Goal: Information Seeking & Learning: Learn about a topic

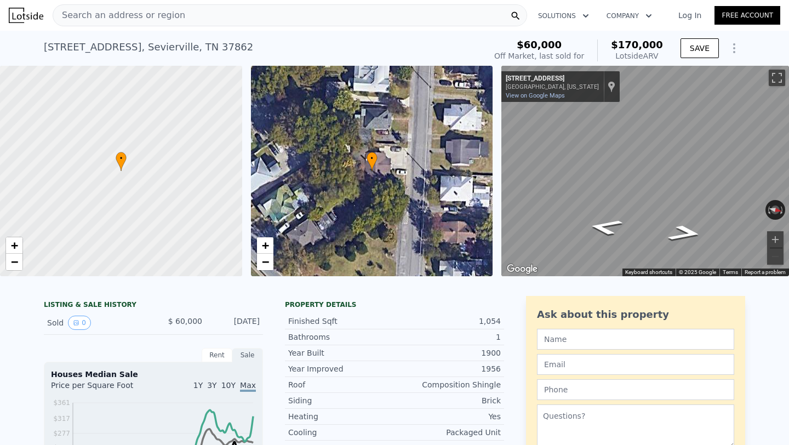
click at [192, 22] on div "Search an address or region" at bounding box center [290, 15] width 474 height 22
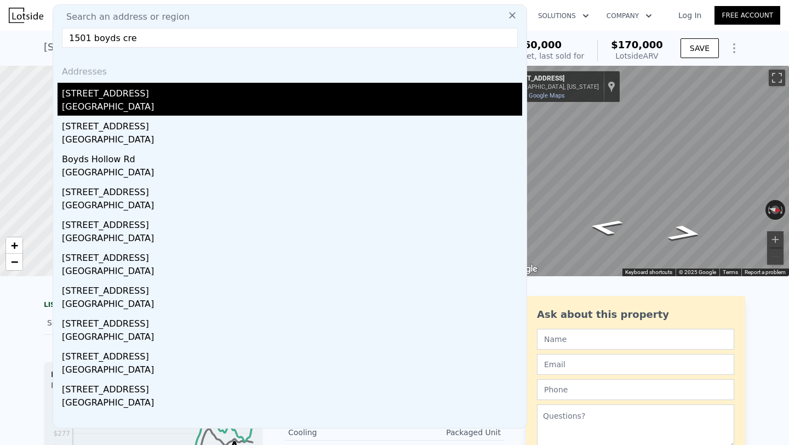
type input "1501 boyds cre"
click at [88, 102] on div "[GEOGRAPHIC_DATA]" at bounding box center [292, 107] width 460 height 15
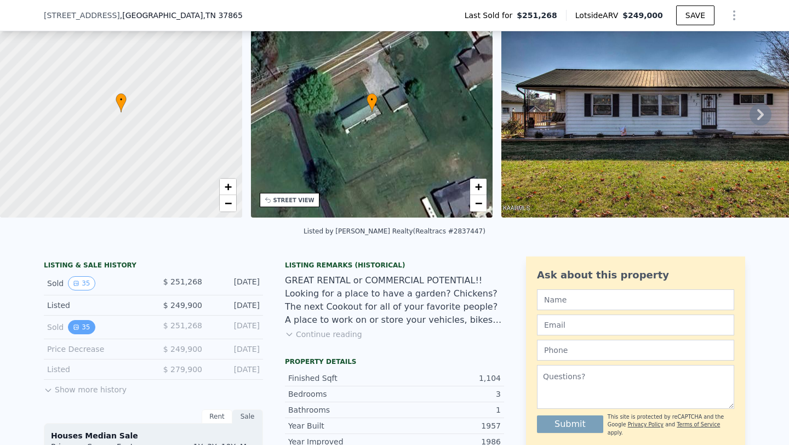
scroll to position [56, 0]
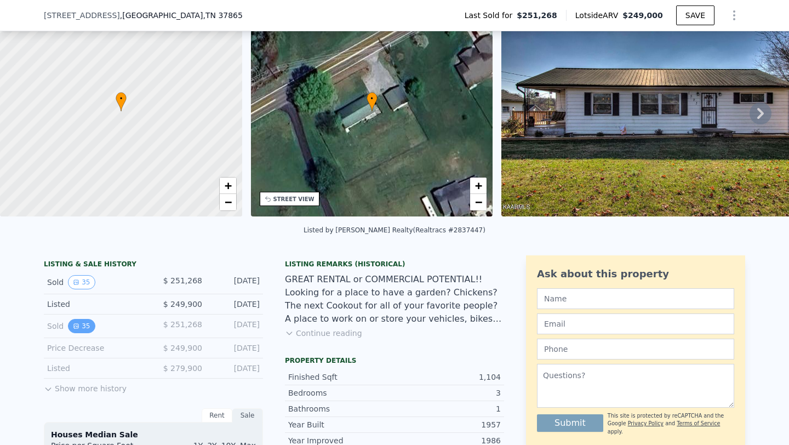
click at [79, 320] on button "35" at bounding box center [81, 326] width 27 height 14
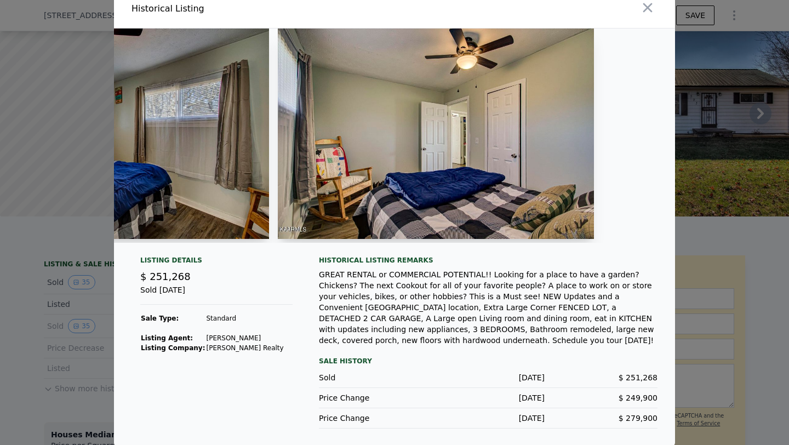
scroll to position [0, 5204]
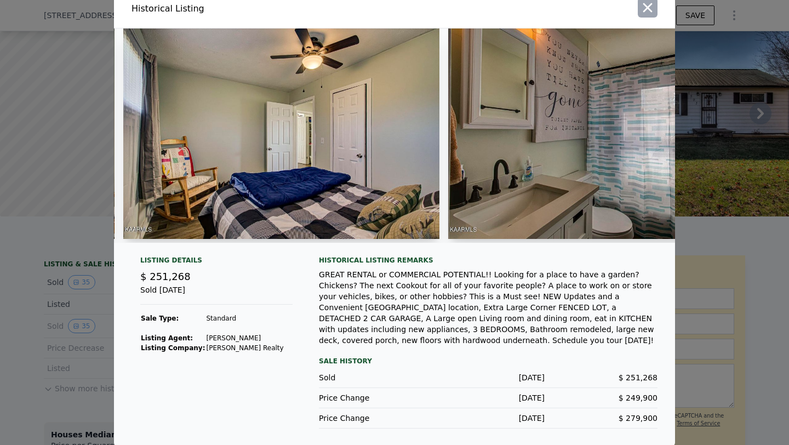
click at [651, 10] on icon "button" at bounding box center [647, 7] width 9 height 9
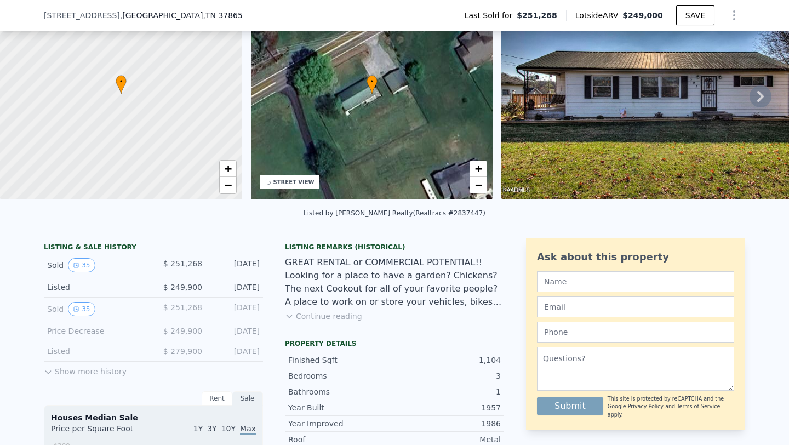
scroll to position [73, 0]
click at [48, 368] on icon at bounding box center [48, 371] width 9 height 9
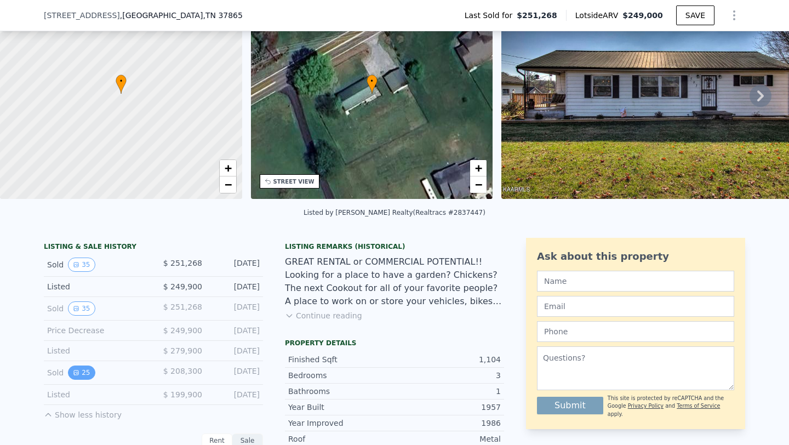
click at [80, 372] on button "25" at bounding box center [81, 372] width 27 height 14
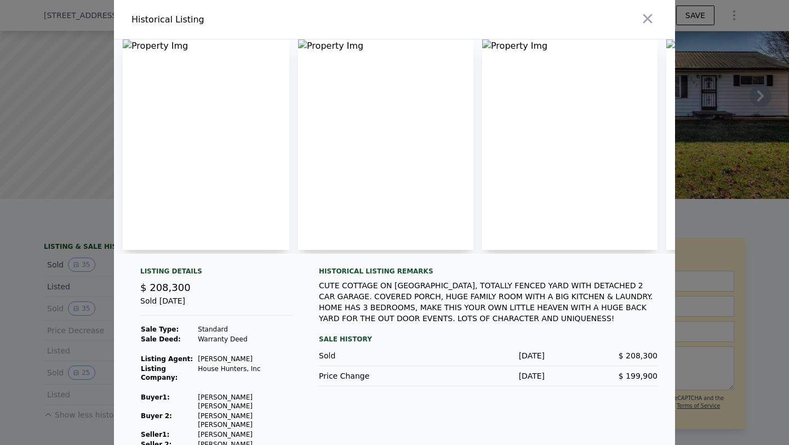
click at [719, 207] on div at bounding box center [394, 222] width 789 height 445
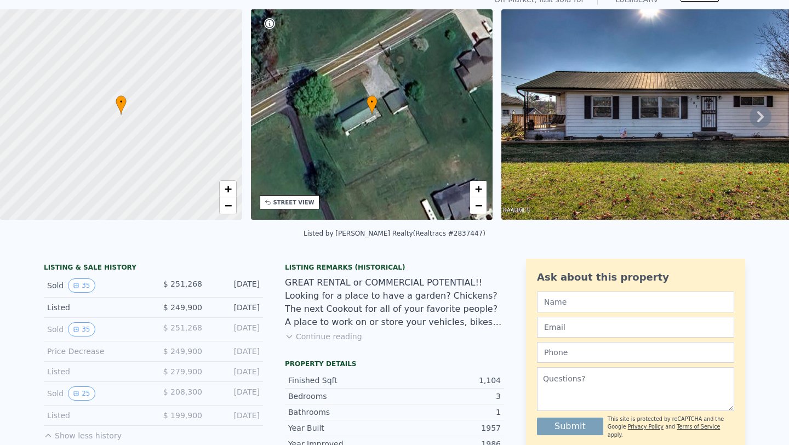
scroll to position [0, 0]
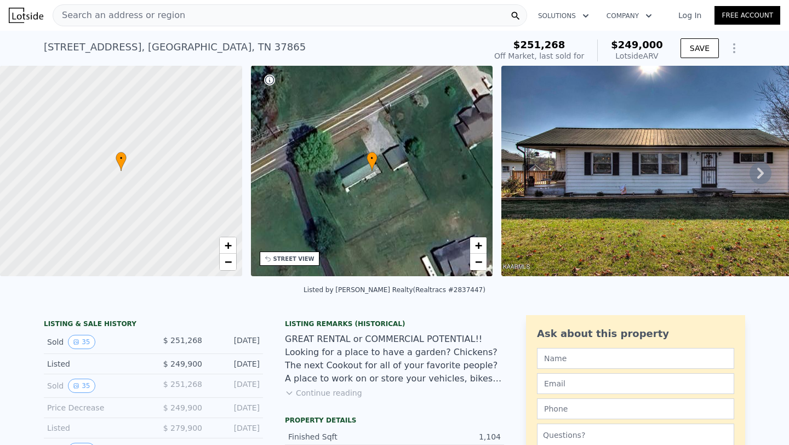
click at [156, 22] on div "Search an address or region" at bounding box center [119, 15] width 132 height 21
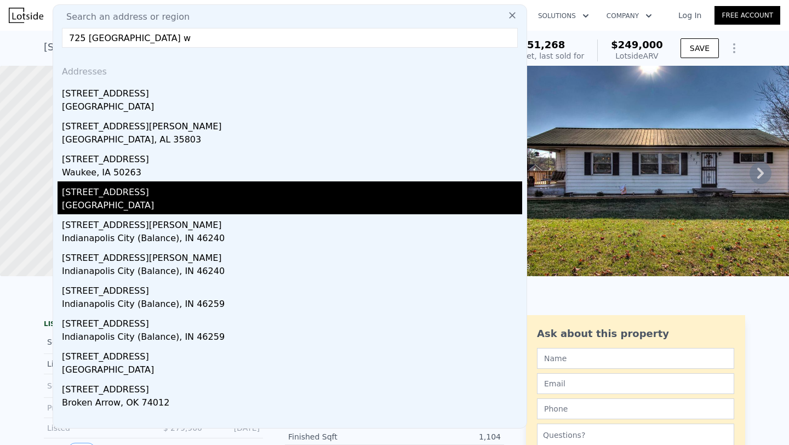
type input "725 [GEOGRAPHIC_DATA] w"
click at [103, 187] on div "[STREET_ADDRESS]" at bounding box center [292, 190] width 460 height 18
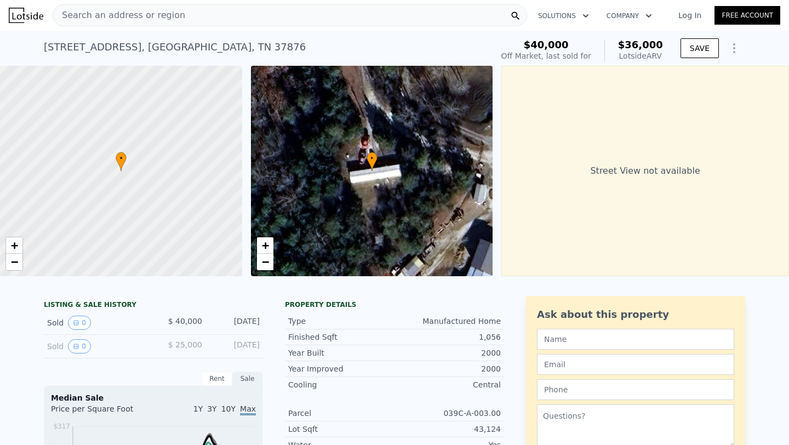
click at [340, 190] on div "• + −" at bounding box center [372, 171] width 242 height 210
click at [175, 24] on div "Search an address or region" at bounding box center [290, 15] width 474 height 22
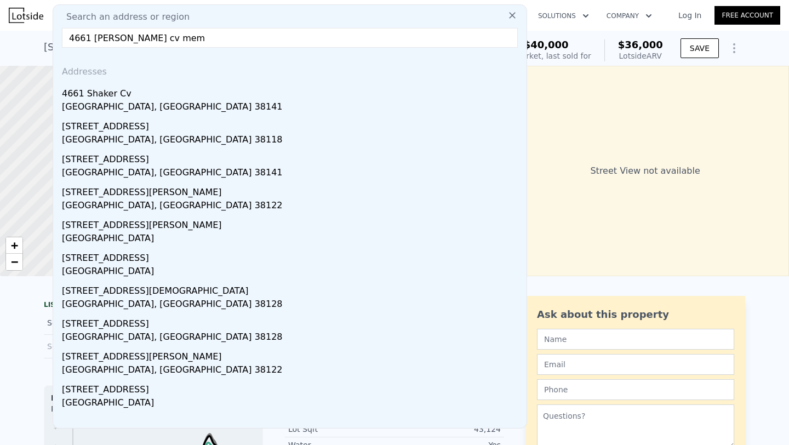
click at [197, 40] on input "4661 [PERSON_NAME] cv mem" at bounding box center [290, 38] width 456 height 20
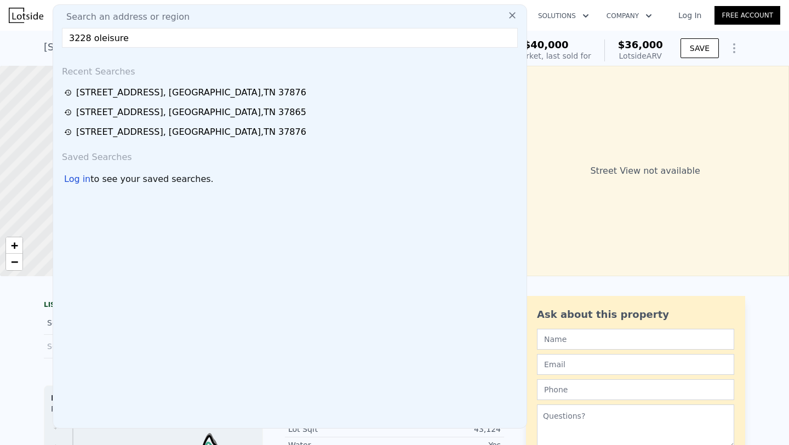
click at [111, 35] on input "3228 oleisure" at bounding box center [290, 38] width 456 height 20
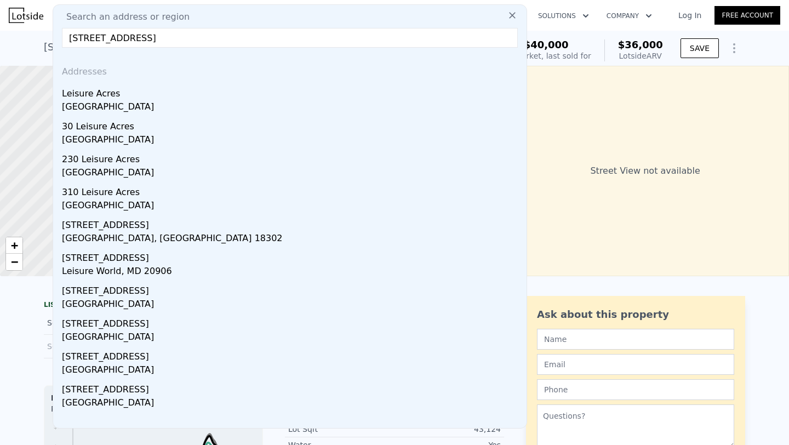
click at [193, 36] on input "[STREET_ADDRESS]" at bounding box center [290, 38] width 456 height 20
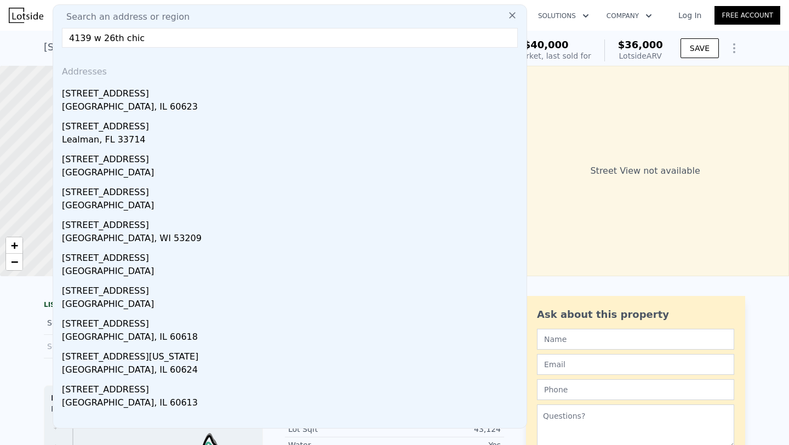
type input "4139 w 26th chic"
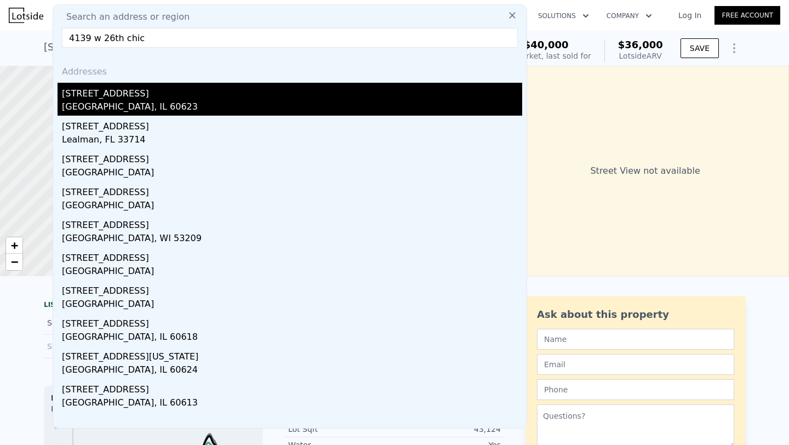
click at [131, 102] on div "[GEOGRAPHIC_DATA], IL 60623" at bounding box center [292, 107] width 460 height 15
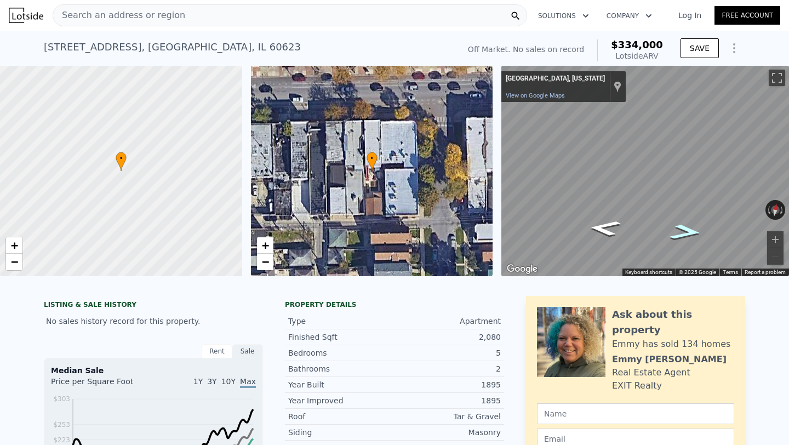
click at [690, 232] on icon "Go East" at bounding box center [685, 232] width 59 height 23
click at [605, 233] on icon "Go West" at bounding box center [604, 227] width 59 height 23
click at [449, 192] on div "• + − • + − ← Move left → Move right ↑ Move up ↓ Move down + Zoom in - Zoom out…" at bounding box center [394, 171] width 789 height 210
click at [39, 15] on img at bounding box center [26, 15] width 35 height 15
